Goal: Task Accomplishment & Management: Manage account settings

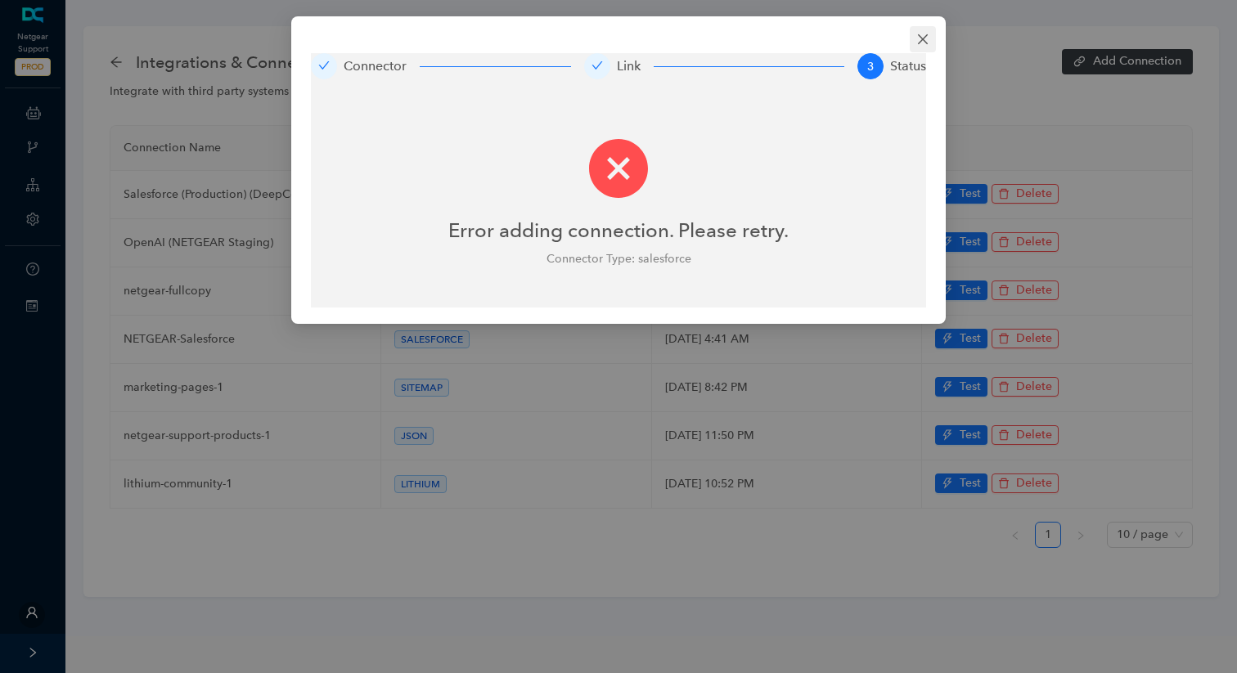
click at [918, 38] on icon "close" at bounding box center [922, 39] width 13 height 13
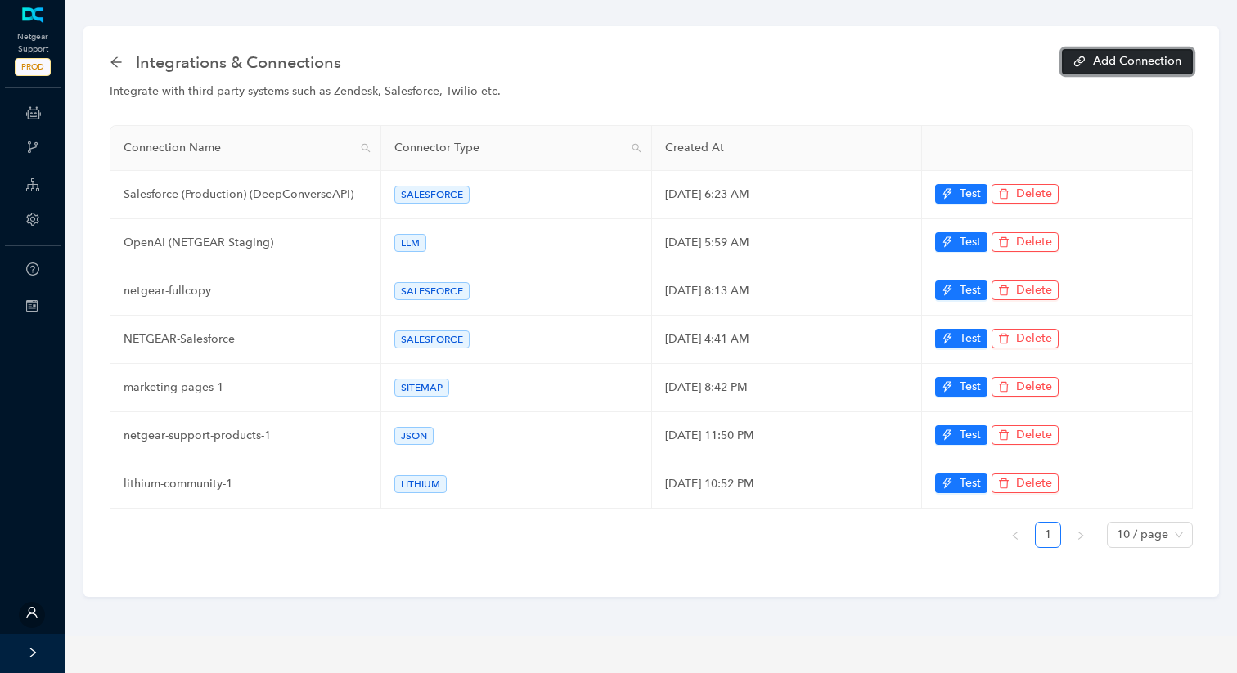
click at [1117, 55] on button "Add Connection" at bounding box center [1127, 61] width 131 height 25
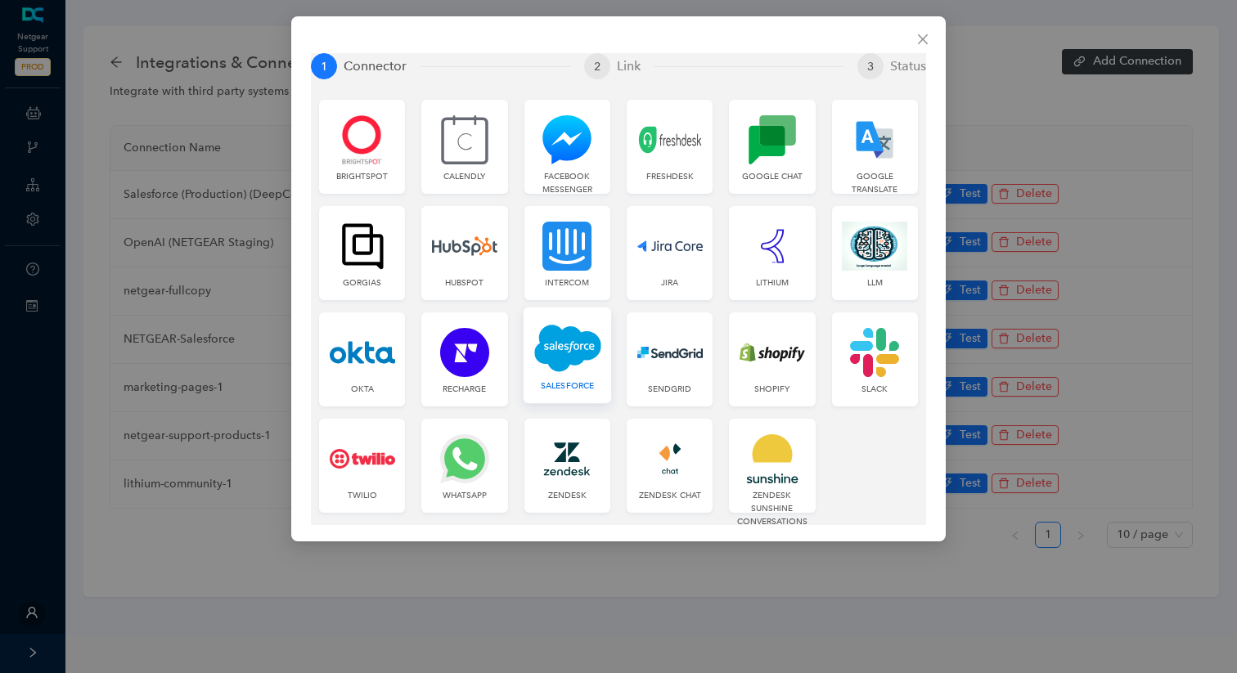
click at [539, 368] on img at bounding box center [567, 348] width 67 height 50
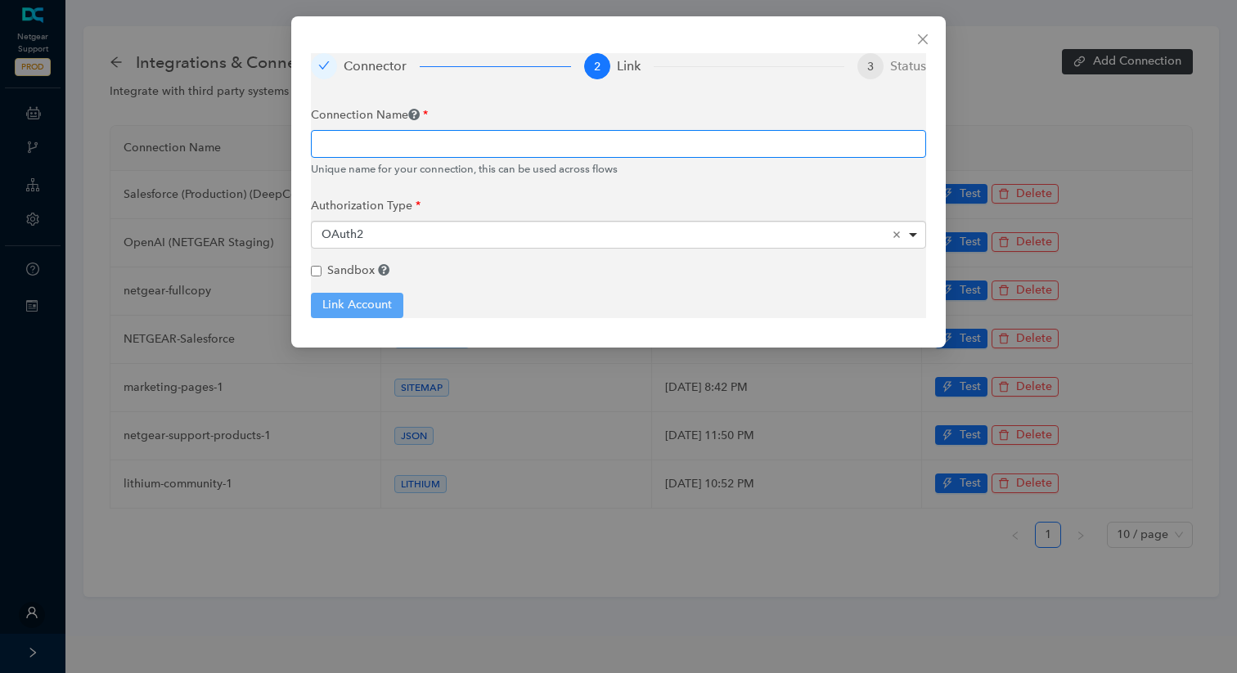
click at [481, 156] on input "text" at bounding box center [618, 144] width 615 height 28
type input "test"
click at [336, 267] on span "Sandbox" at bounding box center [350, 270] width 47 height 14
click at [321, 267] on input "Sandbox If connecting to a SalesForce sandbox select this" at bounding box center [316, 271] width 11 height 11
click at [355, 299] on button "Link Account" at bounding box center [357, 305] width 92 height 25
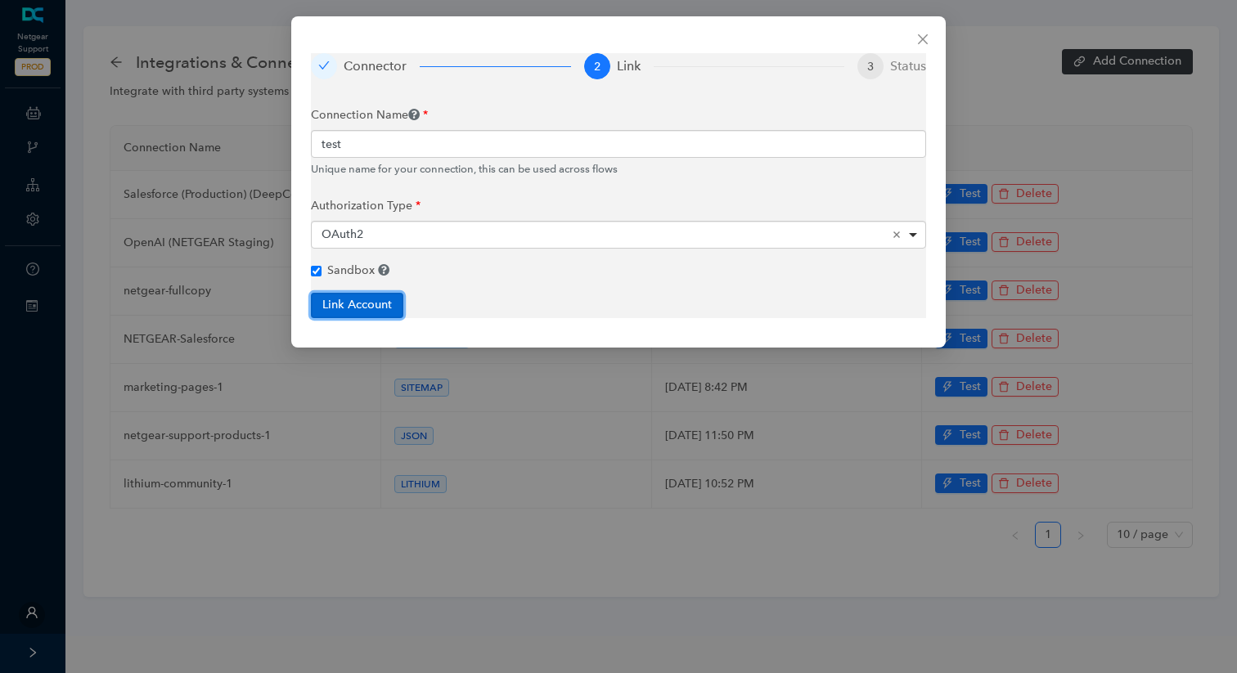
checkbox input "true"
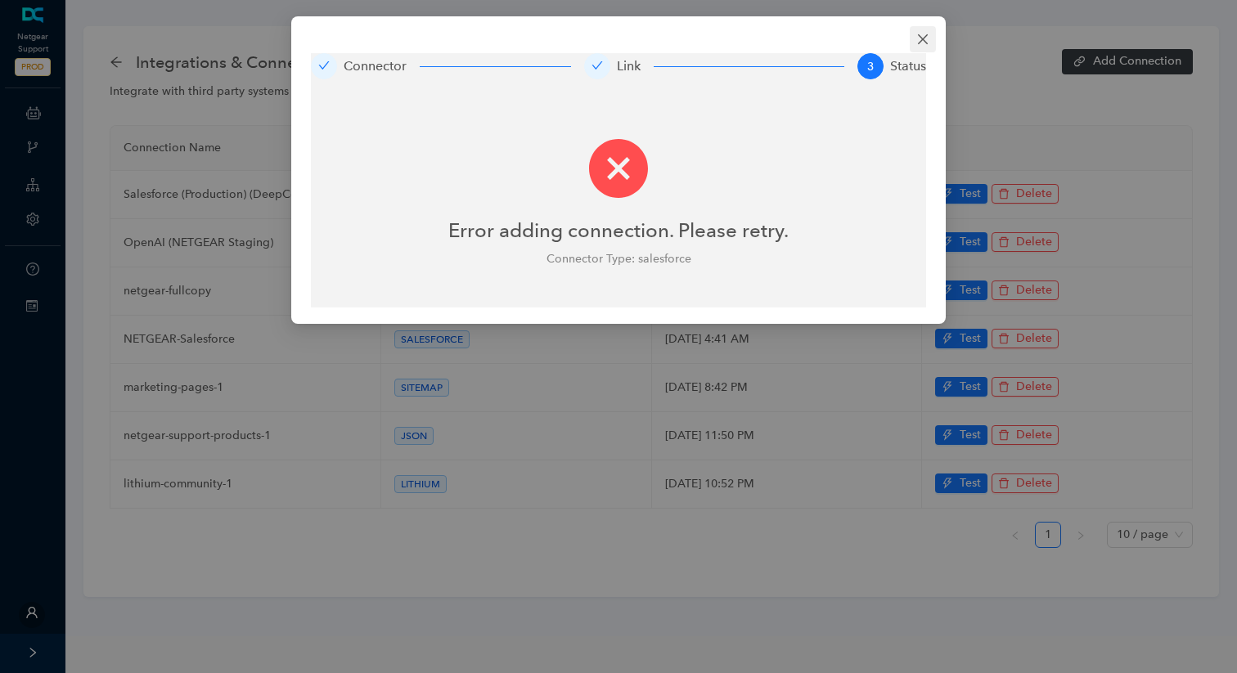
click at [921, 32] on button "Close" at bounding box center [922, 39] width 26 height 26
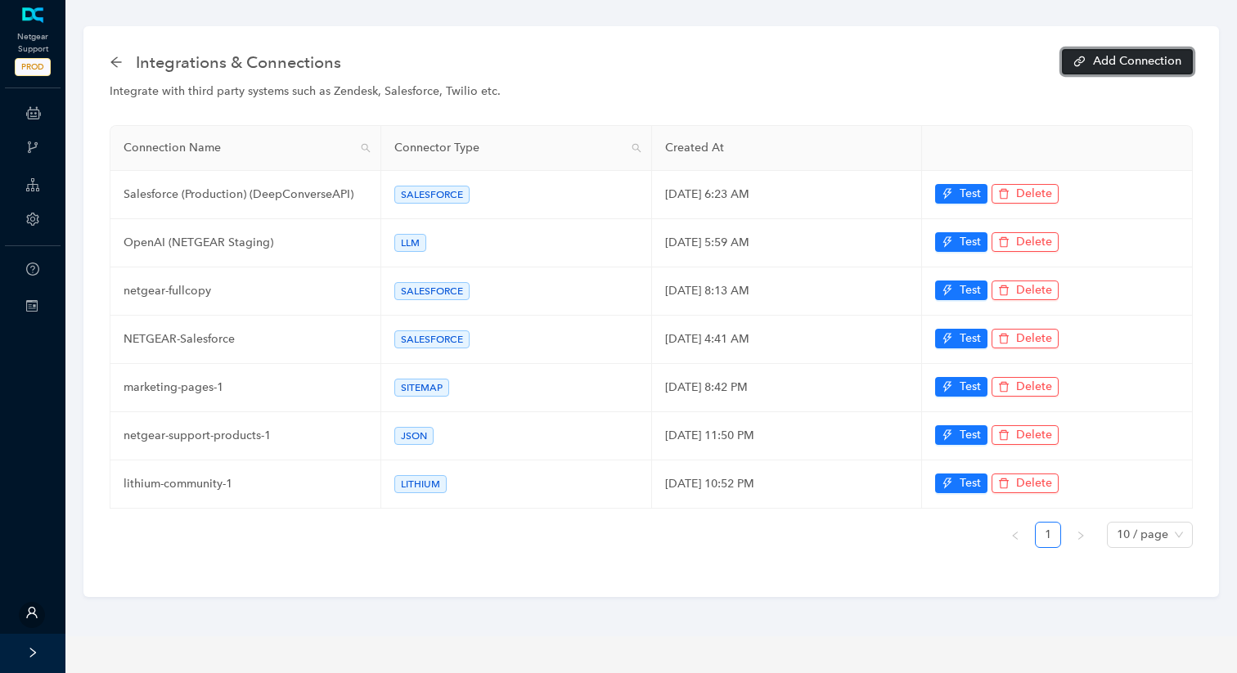
click at [1142, 66] on span "Add Connection" at bounding box center [1137, 61] width 88 height 11
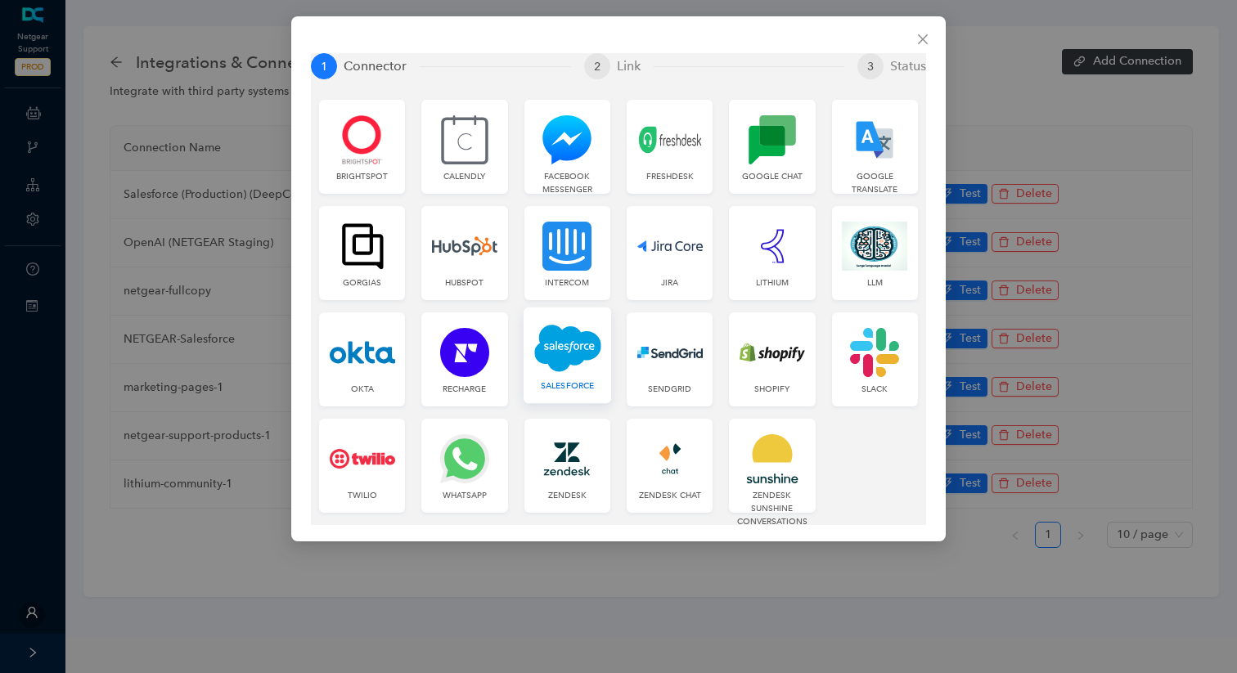
click at [567, 367] on img at bounding box center [567, 348] width 67 height 50
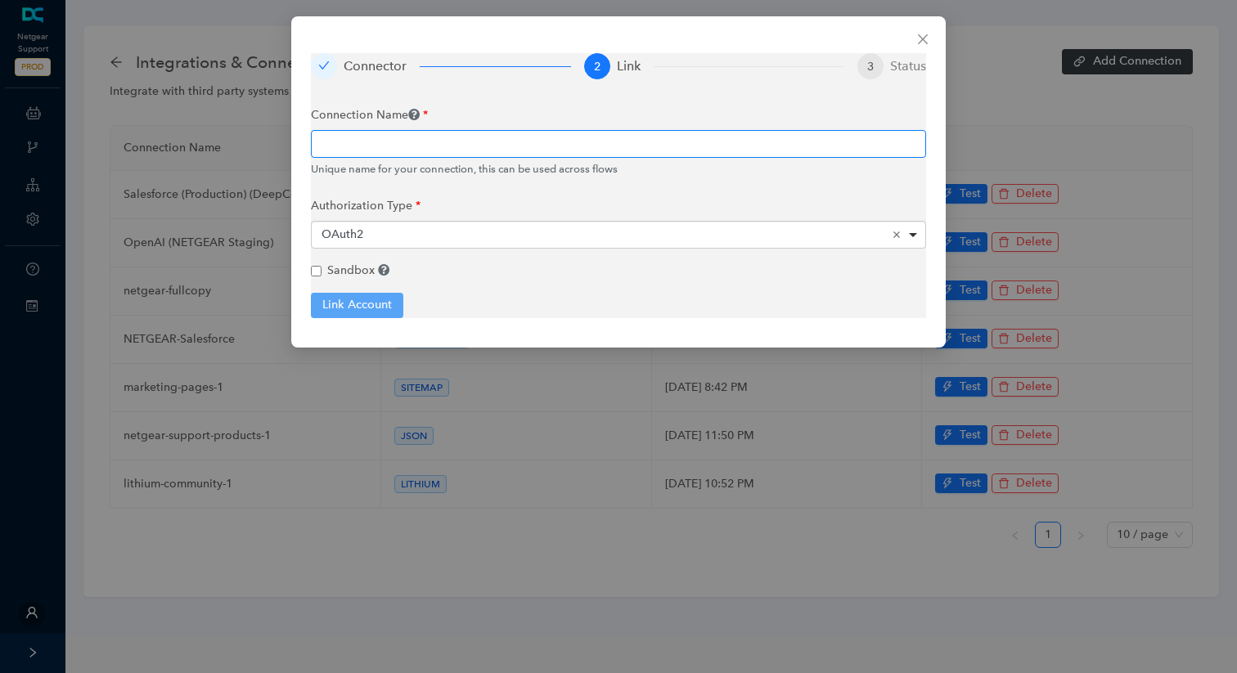
click at [646, 136] on input "text" at bounding box center [618, 144] width 615 height 28
click at [917, 236] on div "<span>OAuth2</span> OAuth2 Remove item" at bounding box center [618, 235] width 615 height 28
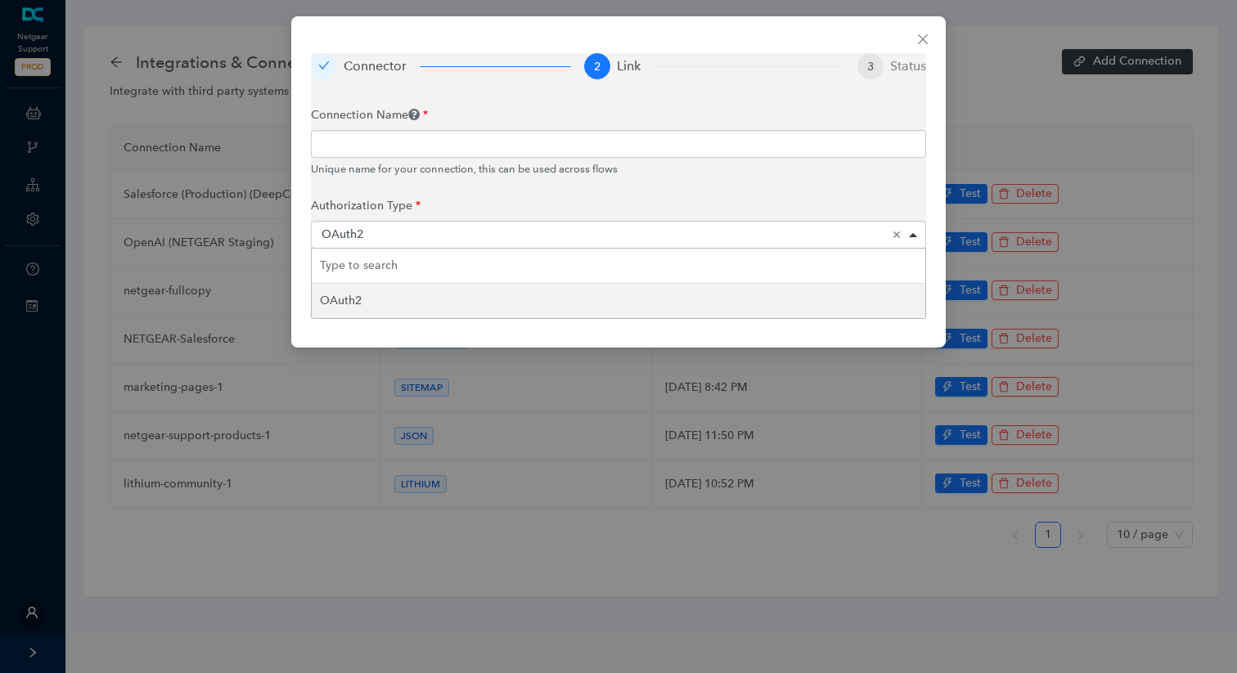
click at [830, 275] on input "false" at bounding box center [618, 266] width 613 height 35
click at [798, 257] on input "false" at bounding box center [618, 266] width 613 height 35
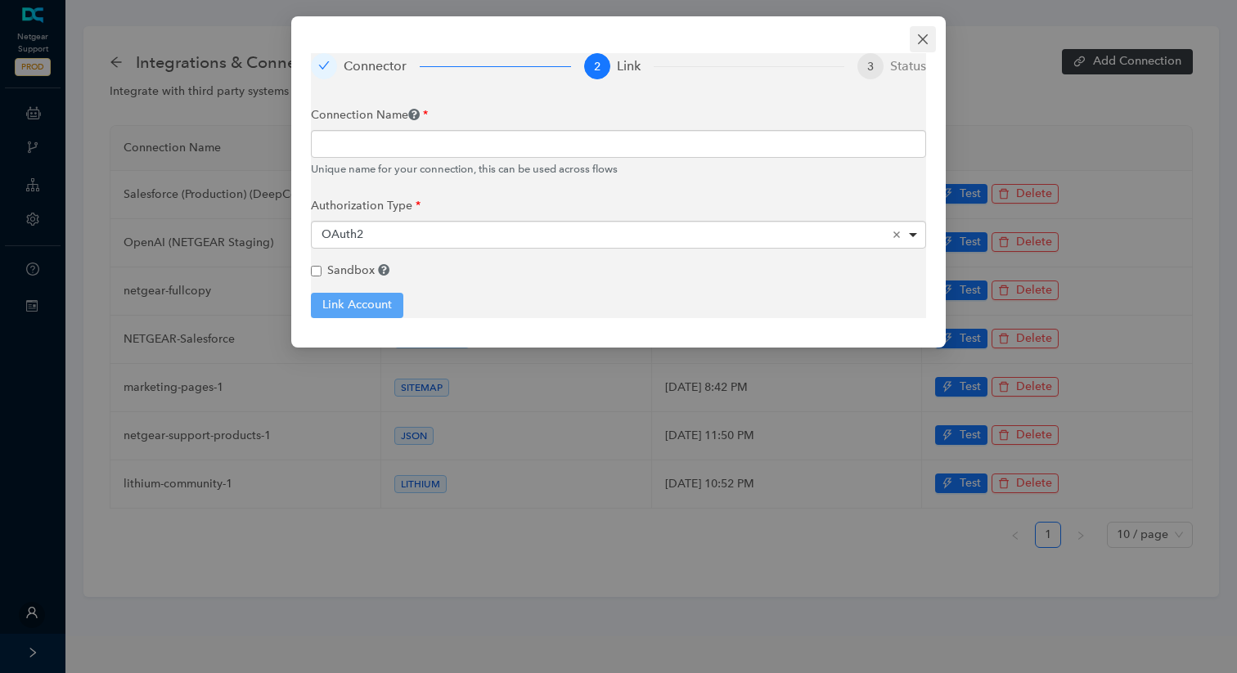
click at [919, 29] on button "Close" at bounding box center [922, 39] width 26 height 26
